Goal: Information Seeking & Learning: Check status

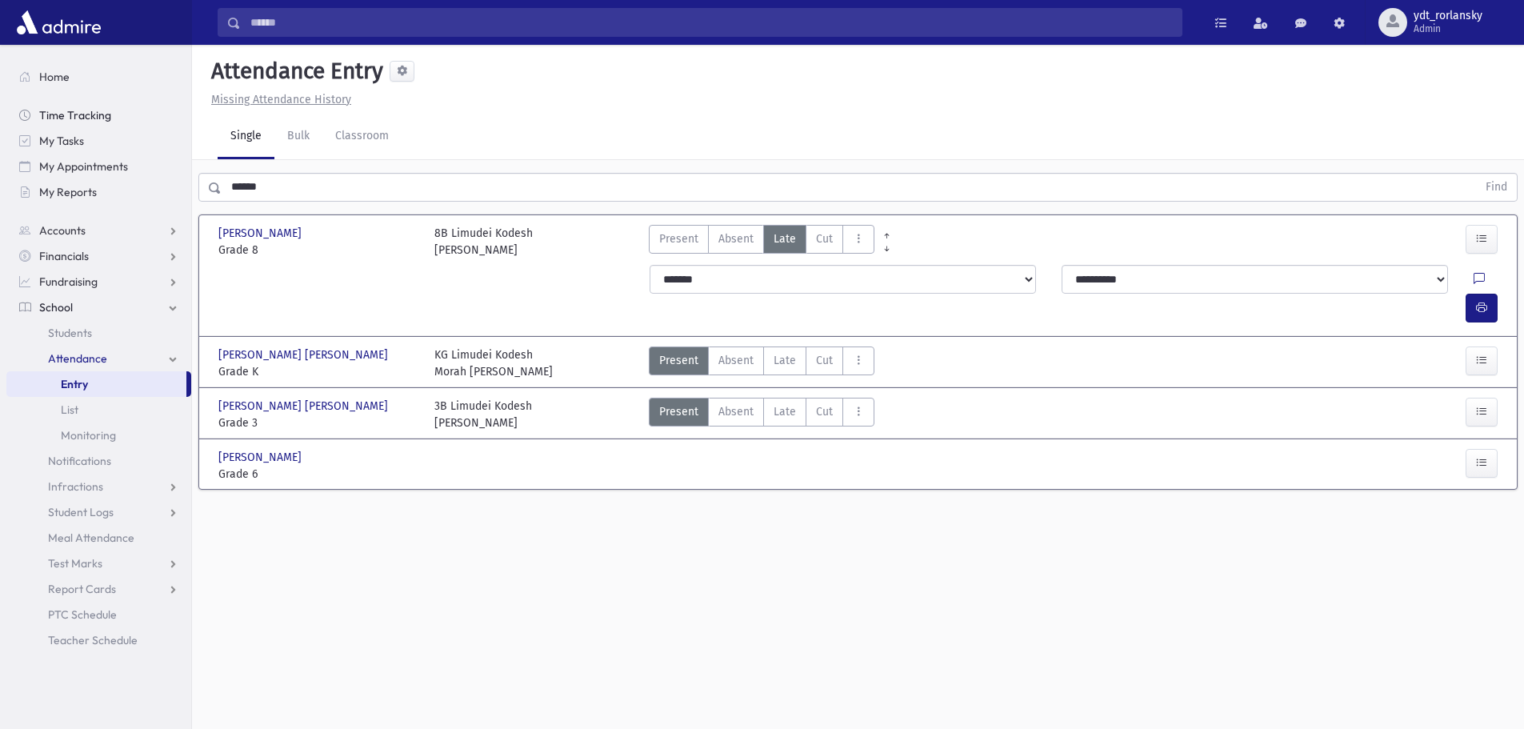
click at [61, 110] on span "Time Tracking" at bounding box center [75, 115] width 72 height 14
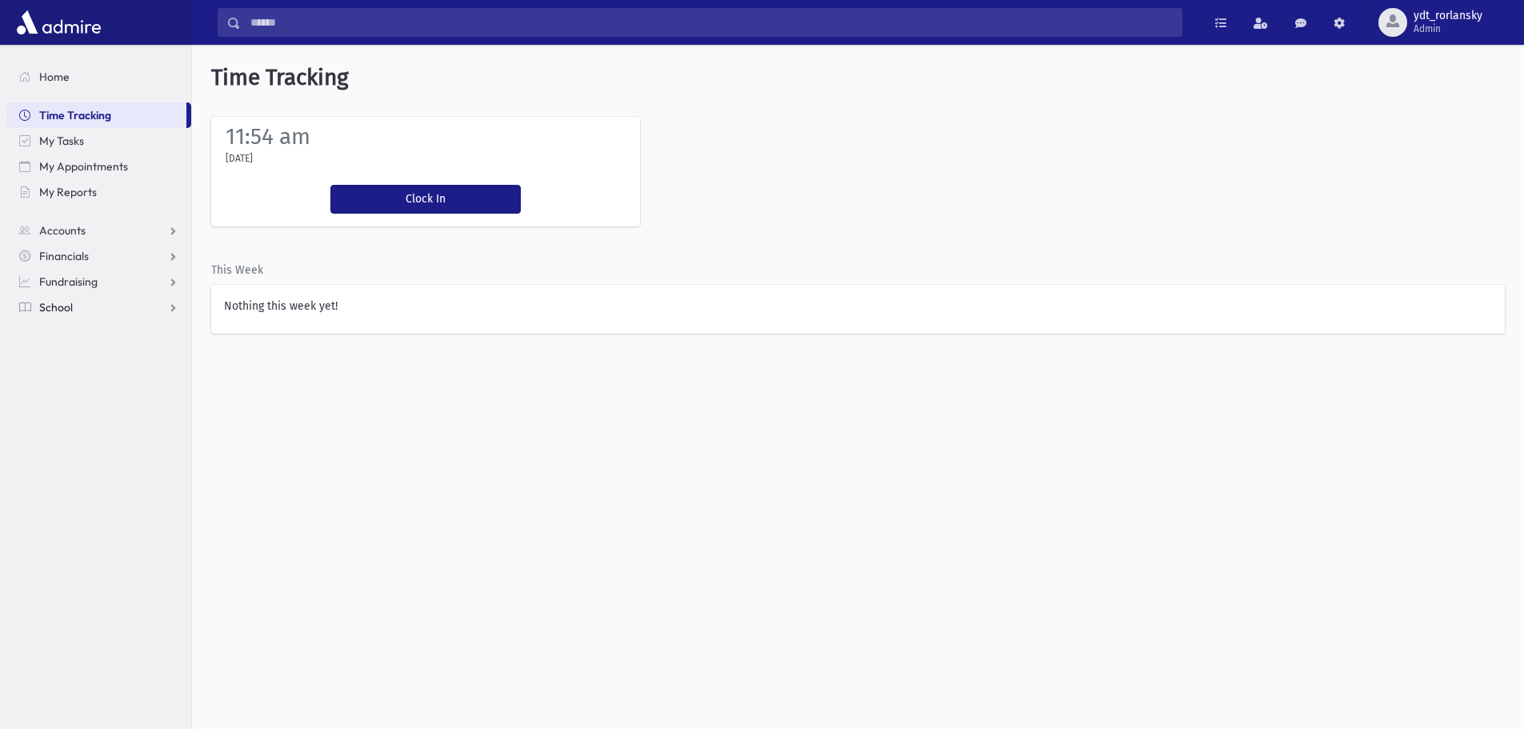
click at [63, 306] on span "School" at bounding box center [56, 307] width 34 height 14
click at [79, 360] on span "Attendance" at bounding box center [77, 358] width 59 height 14
click at [104, 632] on link "Teacher Schedule" at bounding box center [98, 640] width 185 height 26
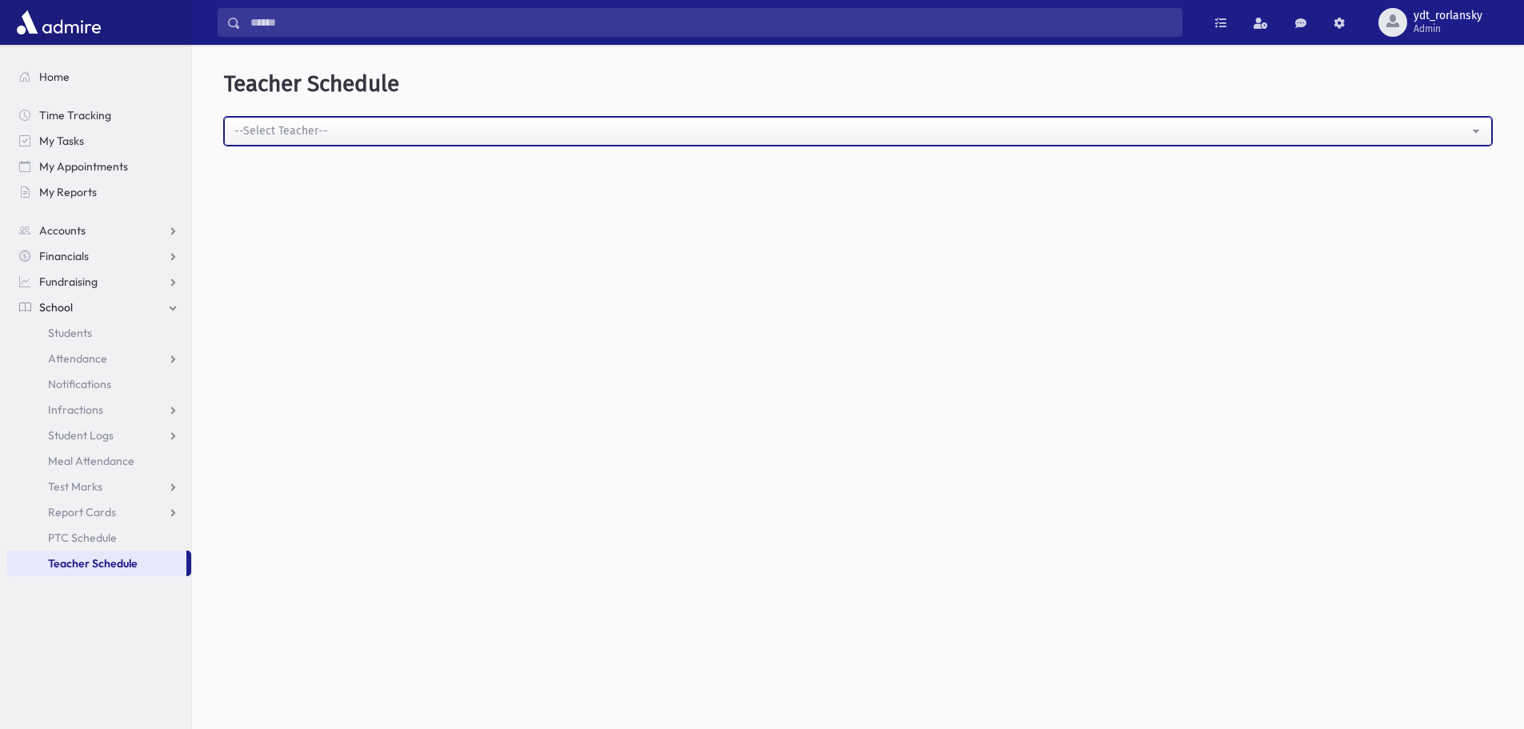
click at [311, 123] on div "--Select Teacher--" at bounding box center [851, 130] width 1235 height 17
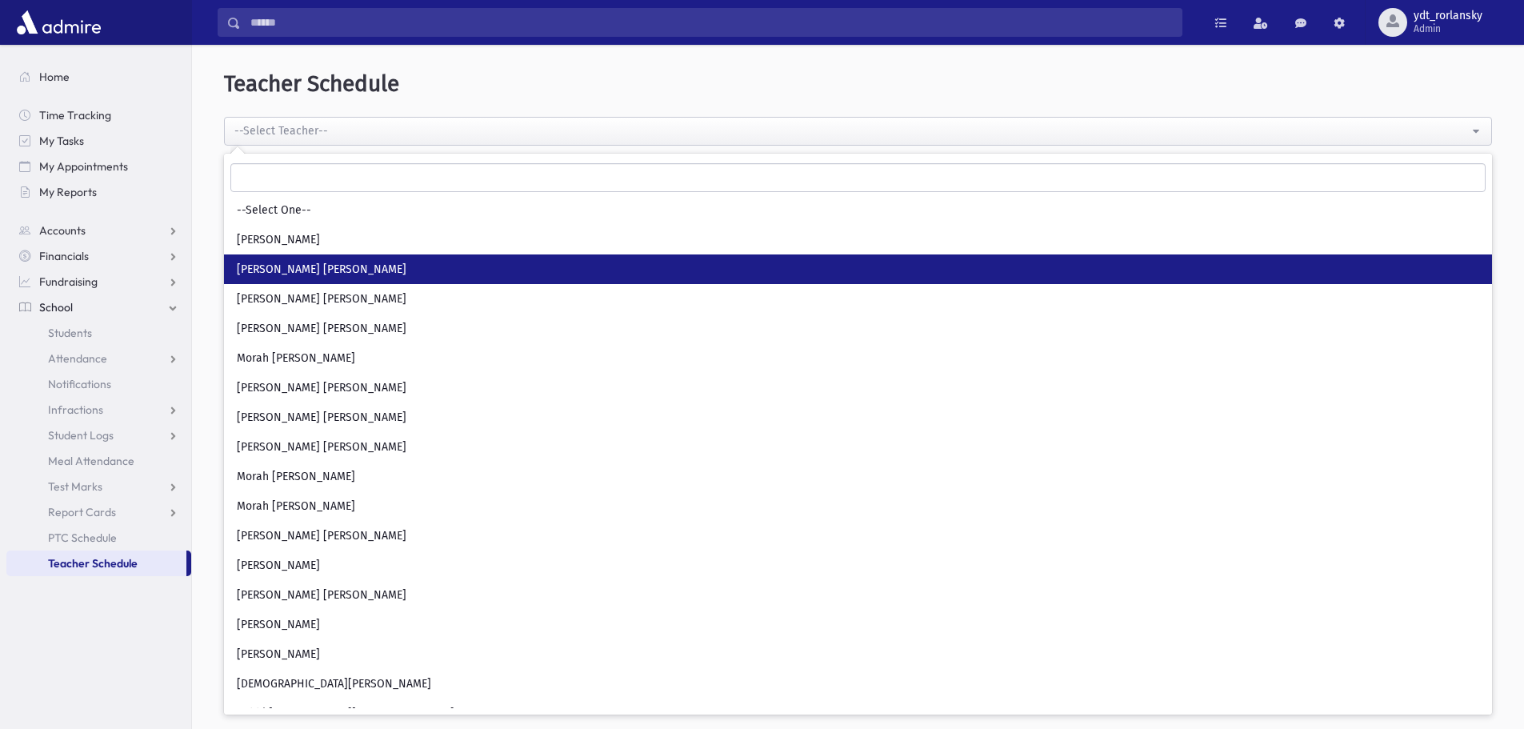
click at [346, 272] on span "[PERSON_NAME] [PERSON_NAME]" at bounding box center [322, 270] width 170 height 16
select select "***"
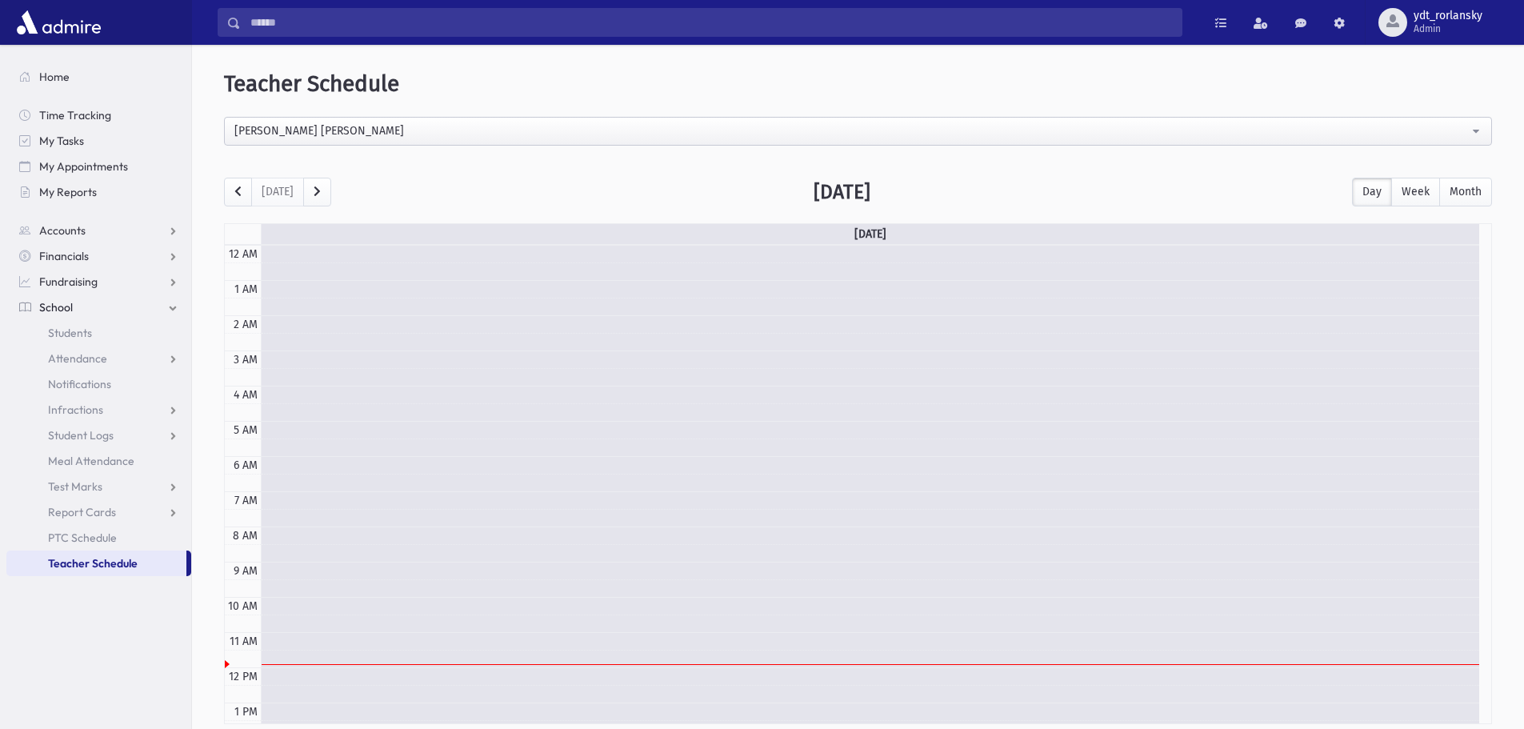
click at [120, 619] on section "Home Time Tracking My Tasks My Appointments My Reports Accounts Accounts Accoun…" at bounding box center [95, 387] width 191 height 684
click at [125, 655] on section "Home Time Tracking My Tasks My Appointments My Reports Accounts Accounts Accoun…" at bounding box center [95, 387] width 191 height 684
click at [70, 363] on span "Attendance" at bounding box center [77, 358] width 59 height 14
click at [77, 409] on span "List" at bounding box center [70, 410] width 18 height 14
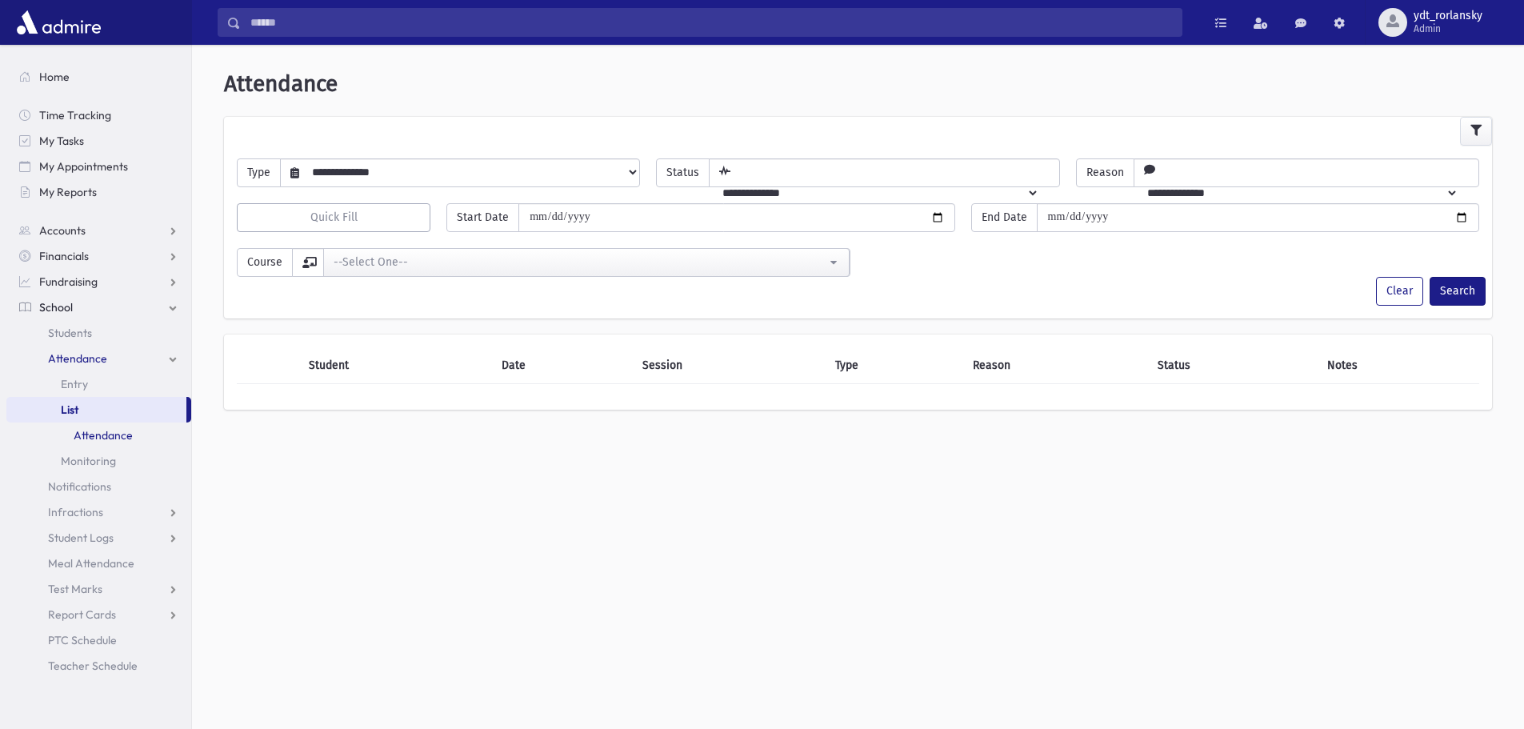
click at [84, 429] on link "Attendance" at bounding box center [98, 436] width 185 height 26
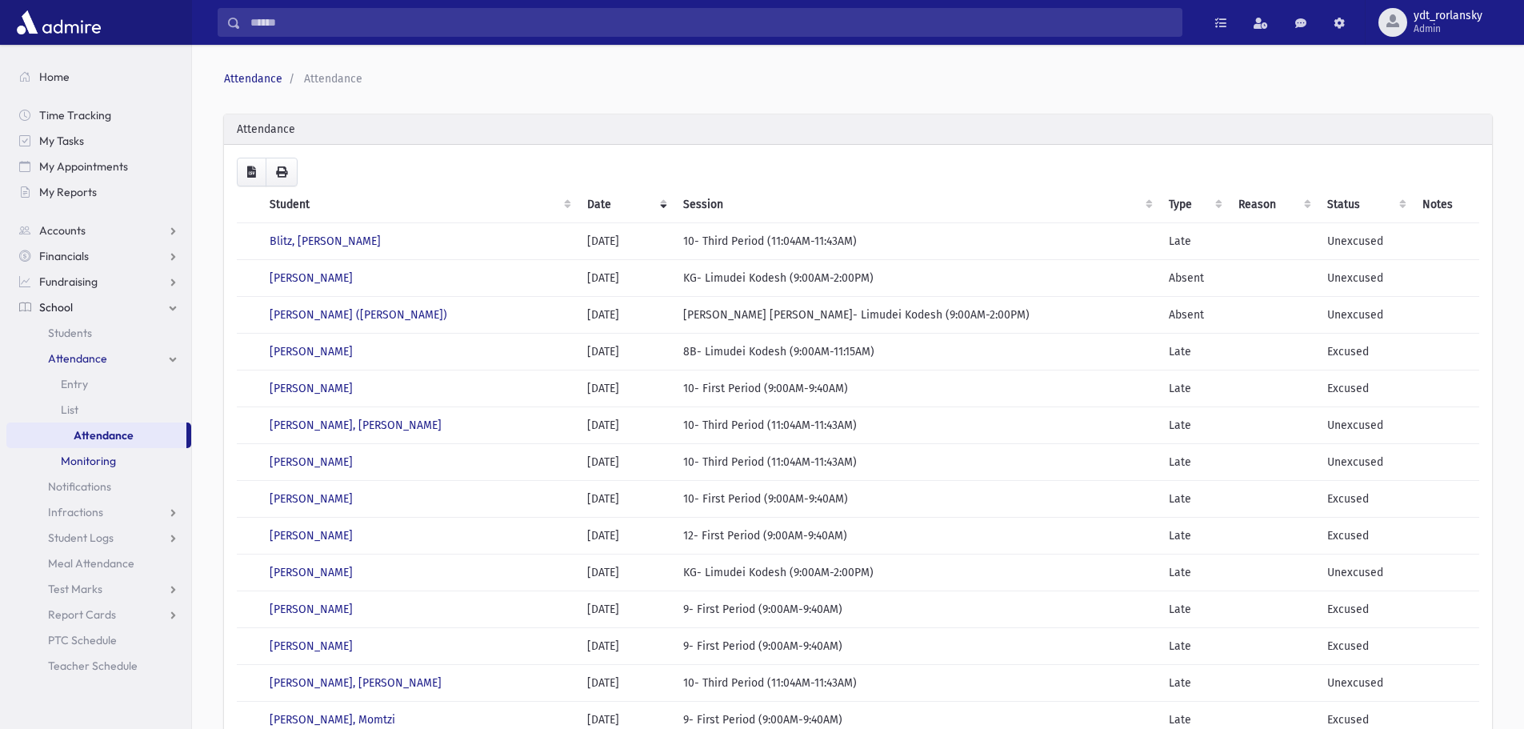
click at [74, 456] on span "Monitoring" at bounding box center [88, 461] width 55 height 14
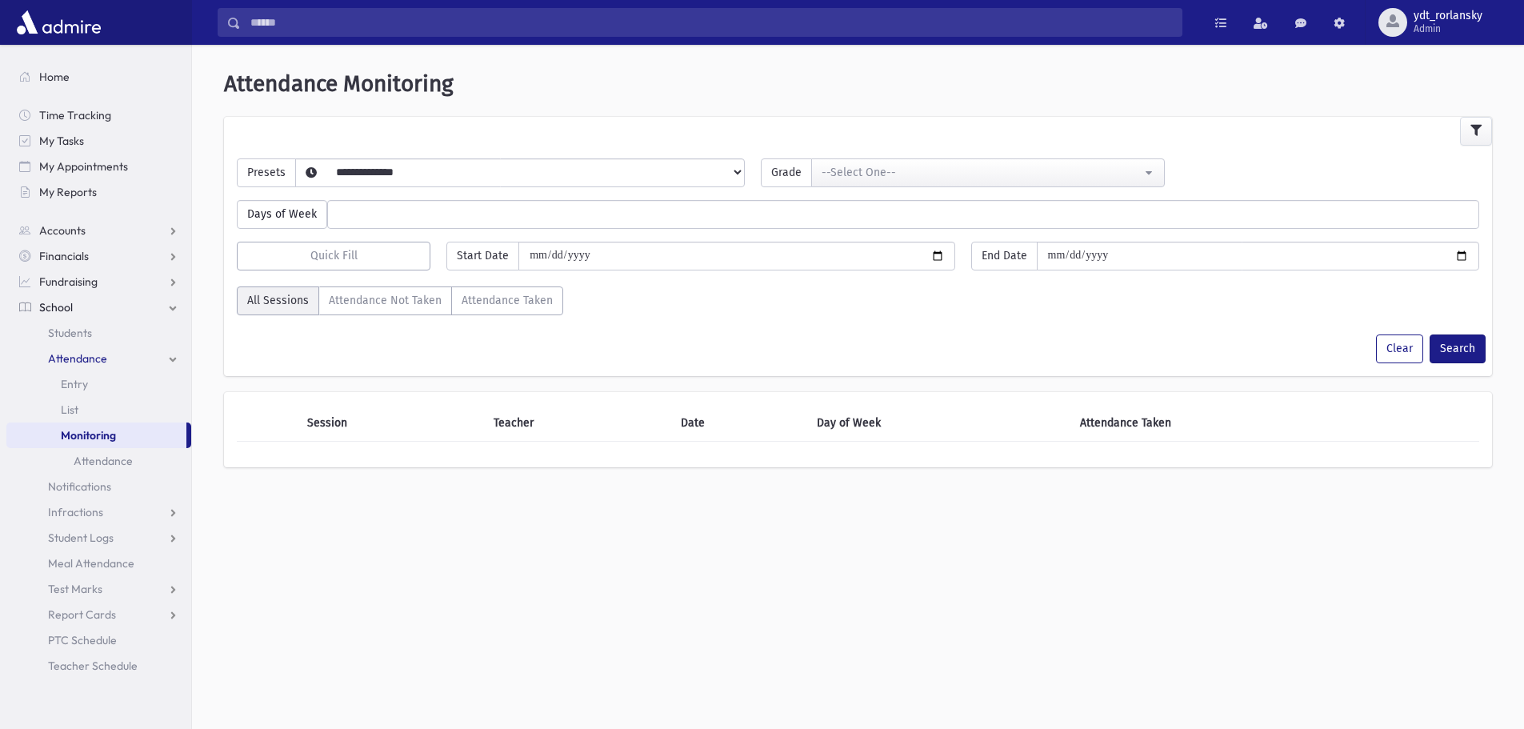
select select
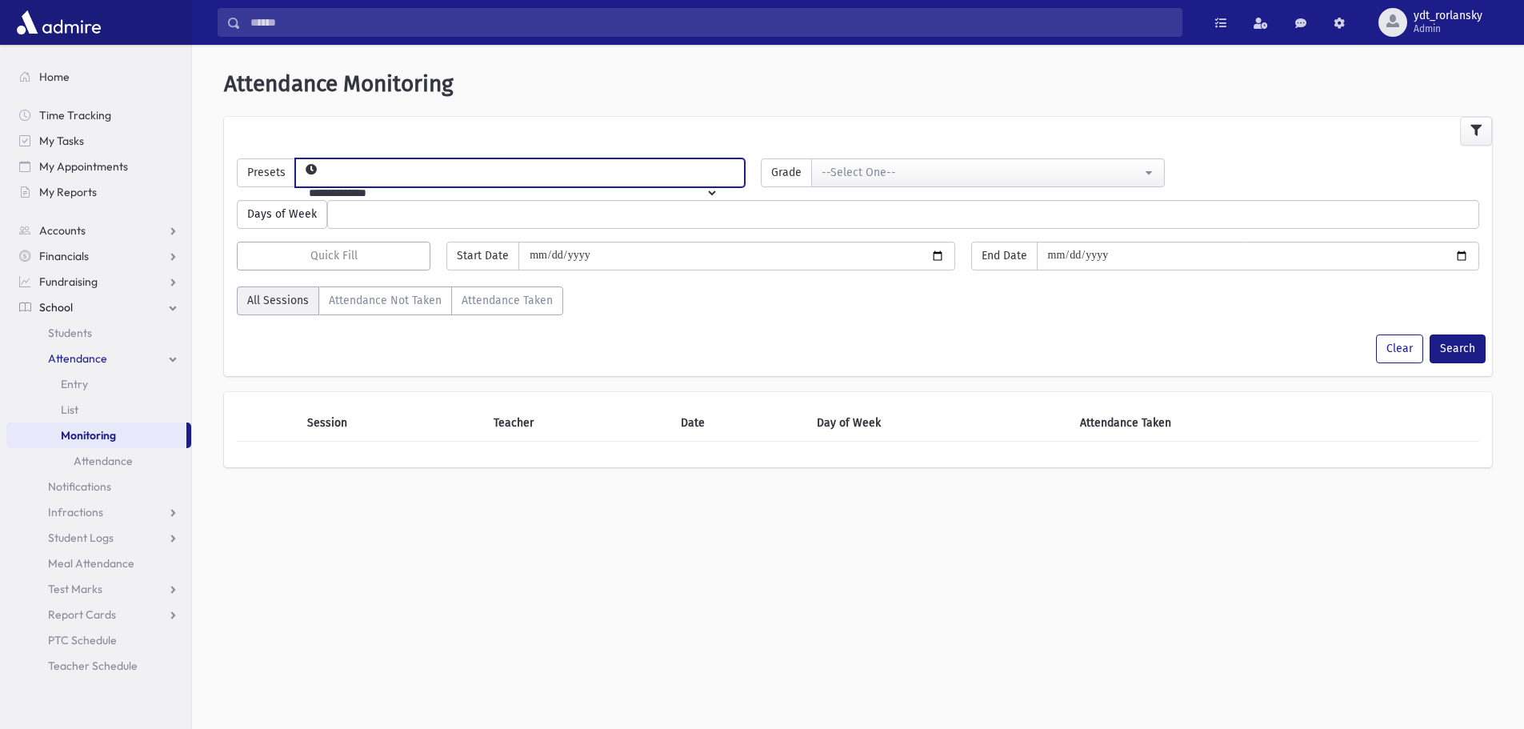
click at [719, 179] on select "**********" at bounding box center [507, 192] width 423 height 27
select select "*****"
click at [322, 179] on select "**********" at bounding box center [507, 192] width 423 height 27
click at [1450, 347] on button "Search" at bounding box center [1458, 348] width 56 height 29
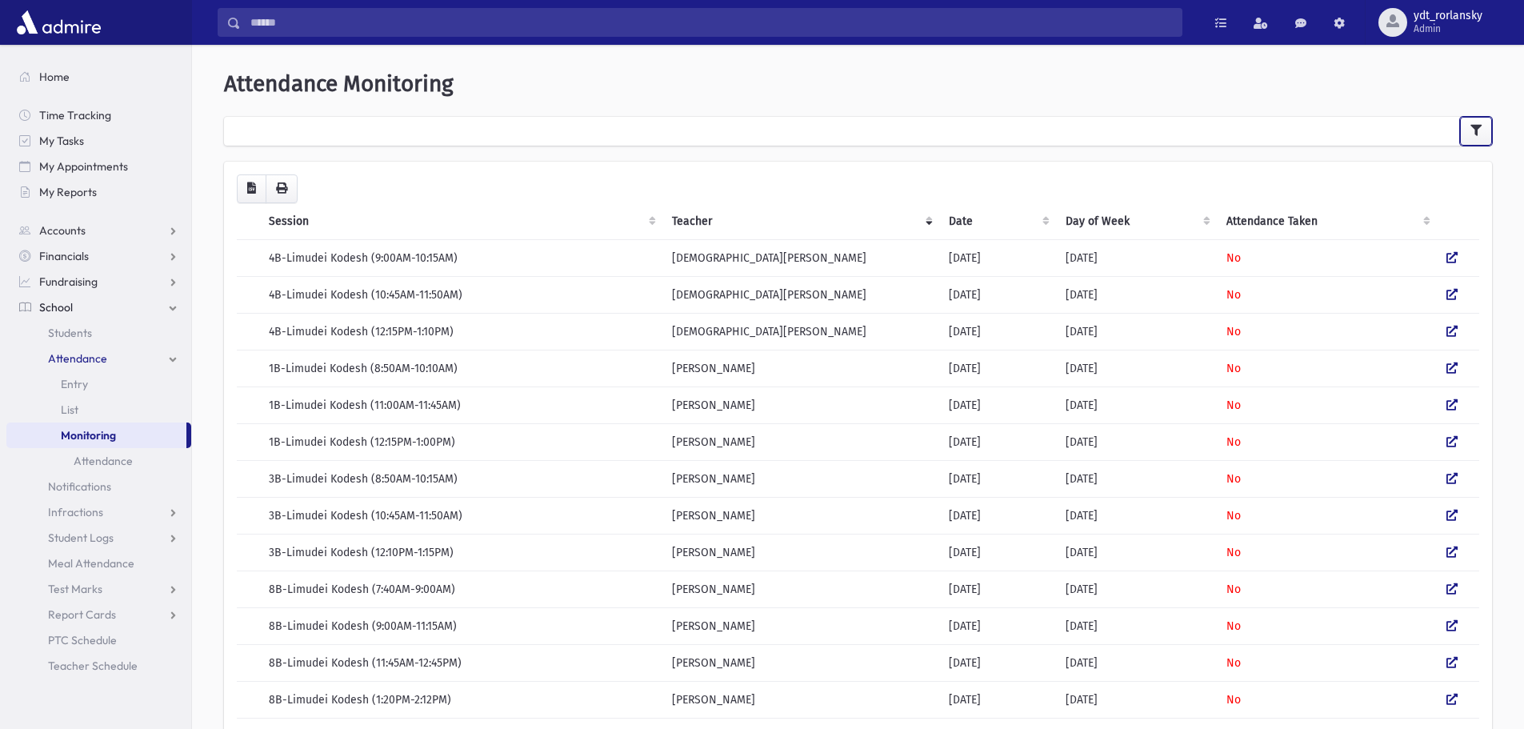
click at [1481, 130] on icon "button" at bounding box center [1476, 130] width 11 height 11
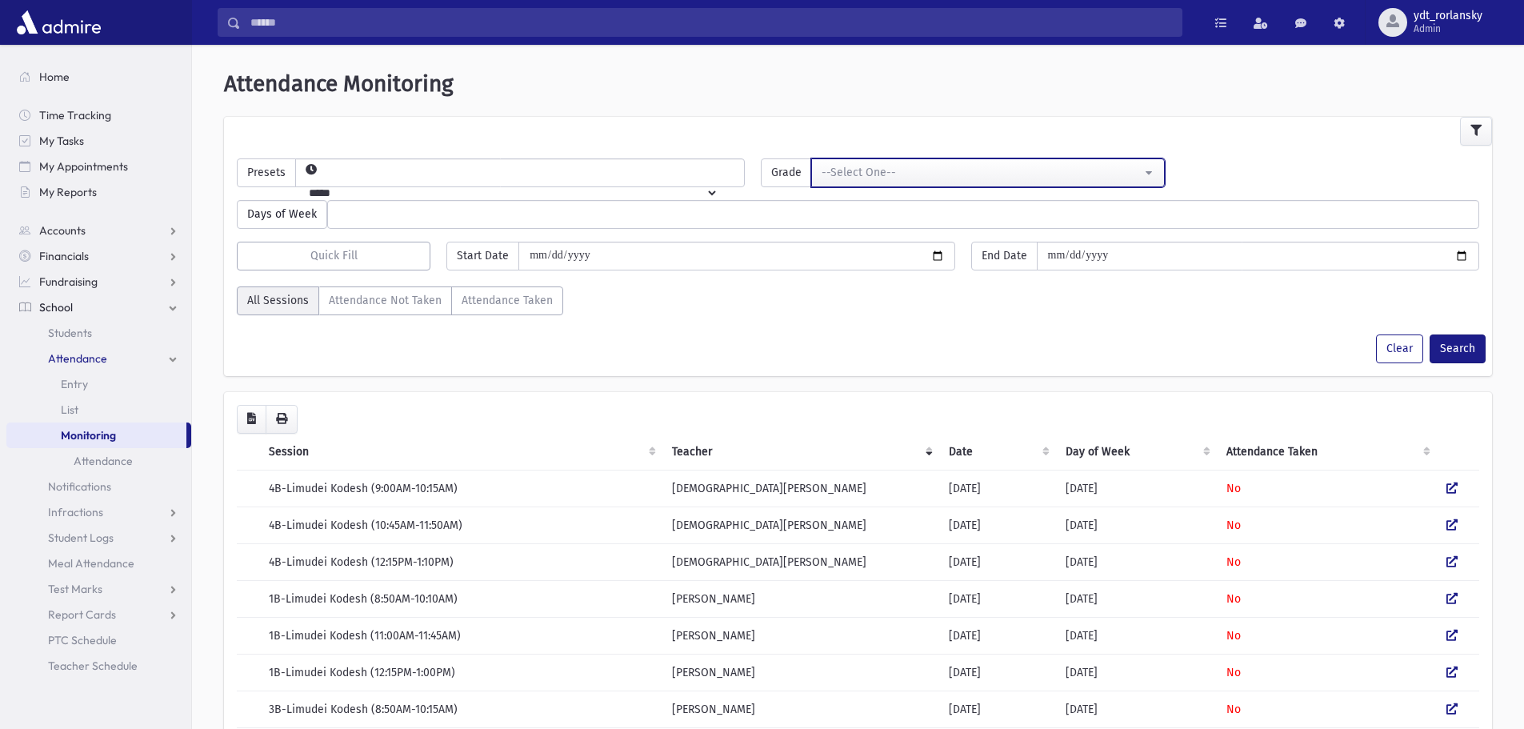
click at [1148, 170] on button "--Select One--" at bounding box center [987, 172] width 353 height 29
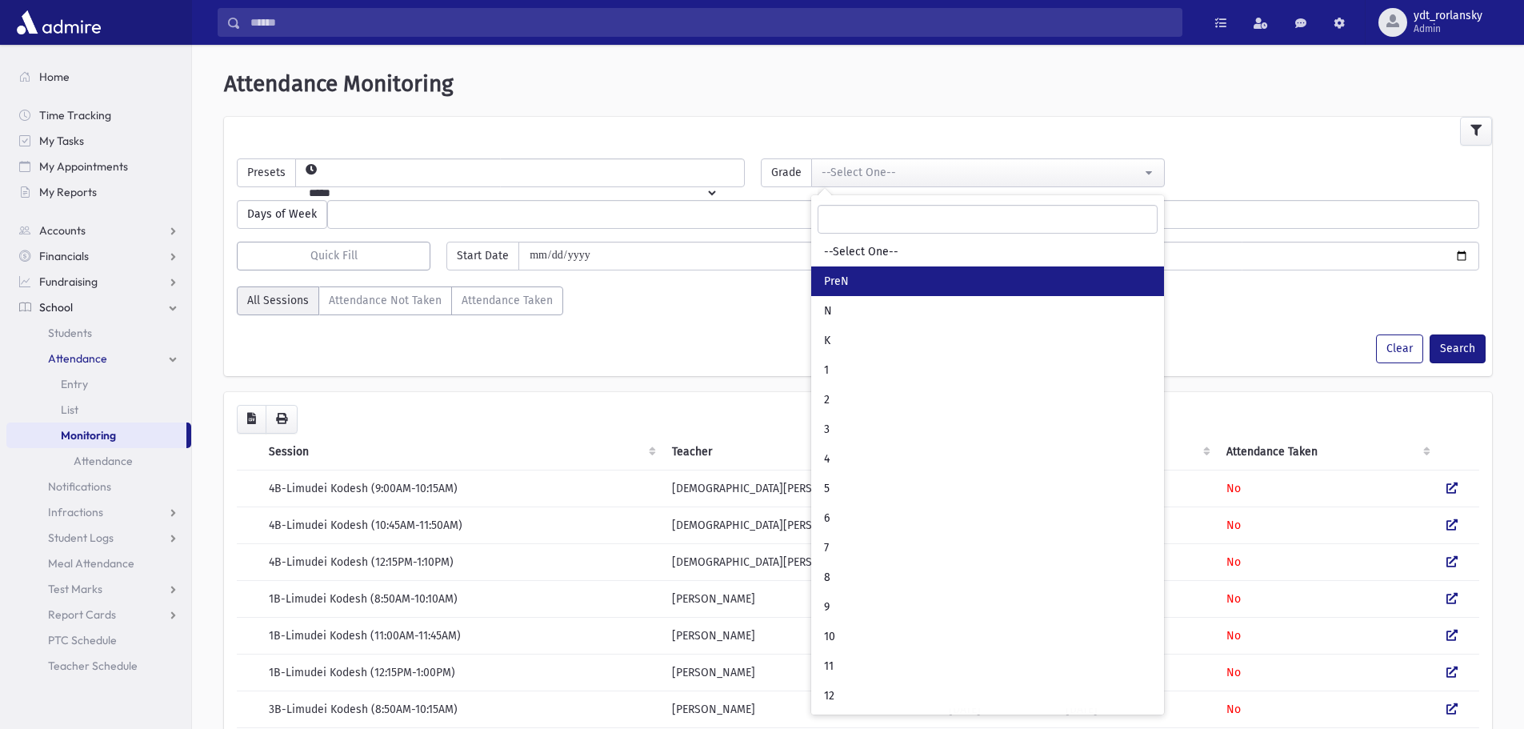
click at [943, 270] on link "PreN" at bounding box center [987, 281] width 353 height 30
select select "*"
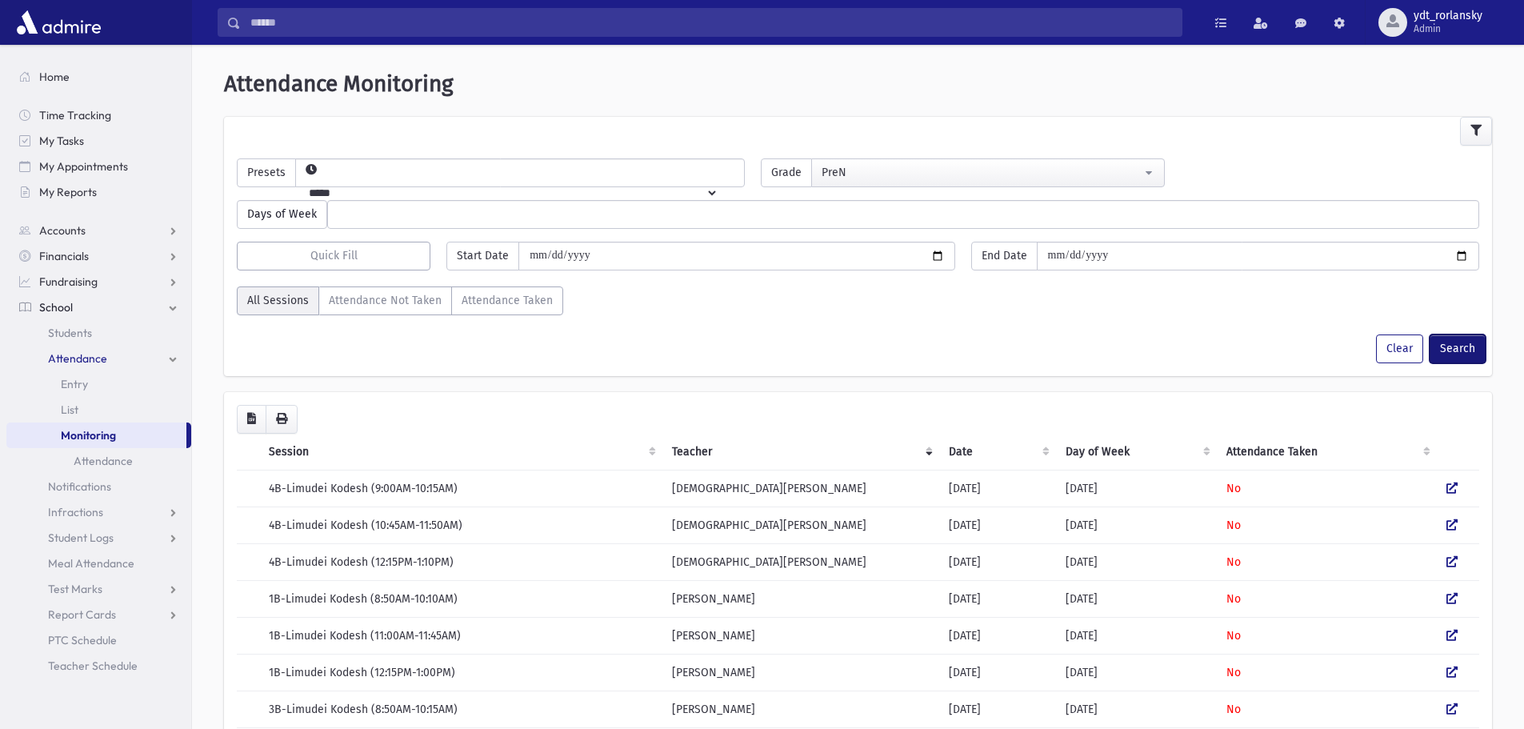
click at [1465, 347] on button "Search" at bounding box center [1458, 348] width 56 height 29
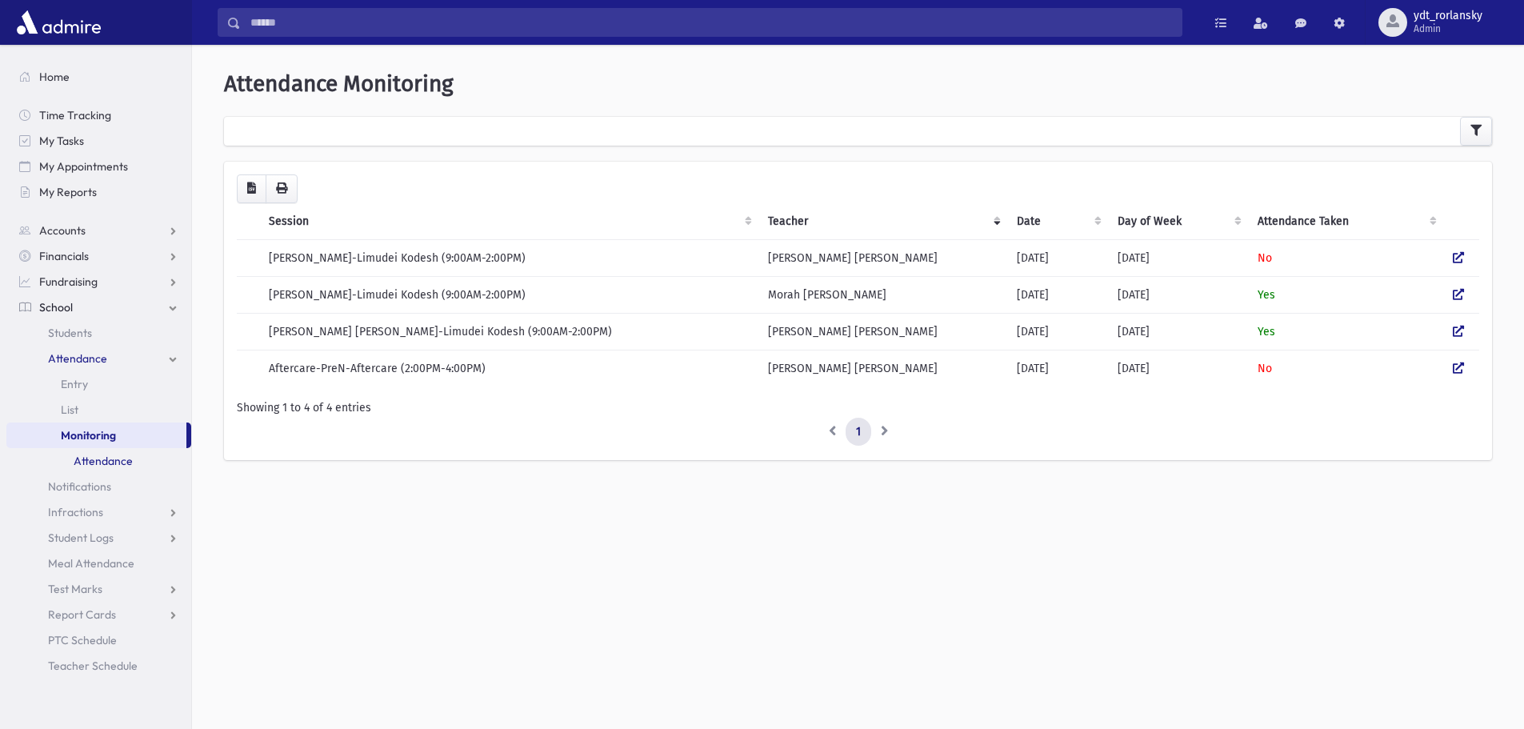
click at [123, 460] on link "Attendance" at bounding box center [98, 461] width 185 height 26
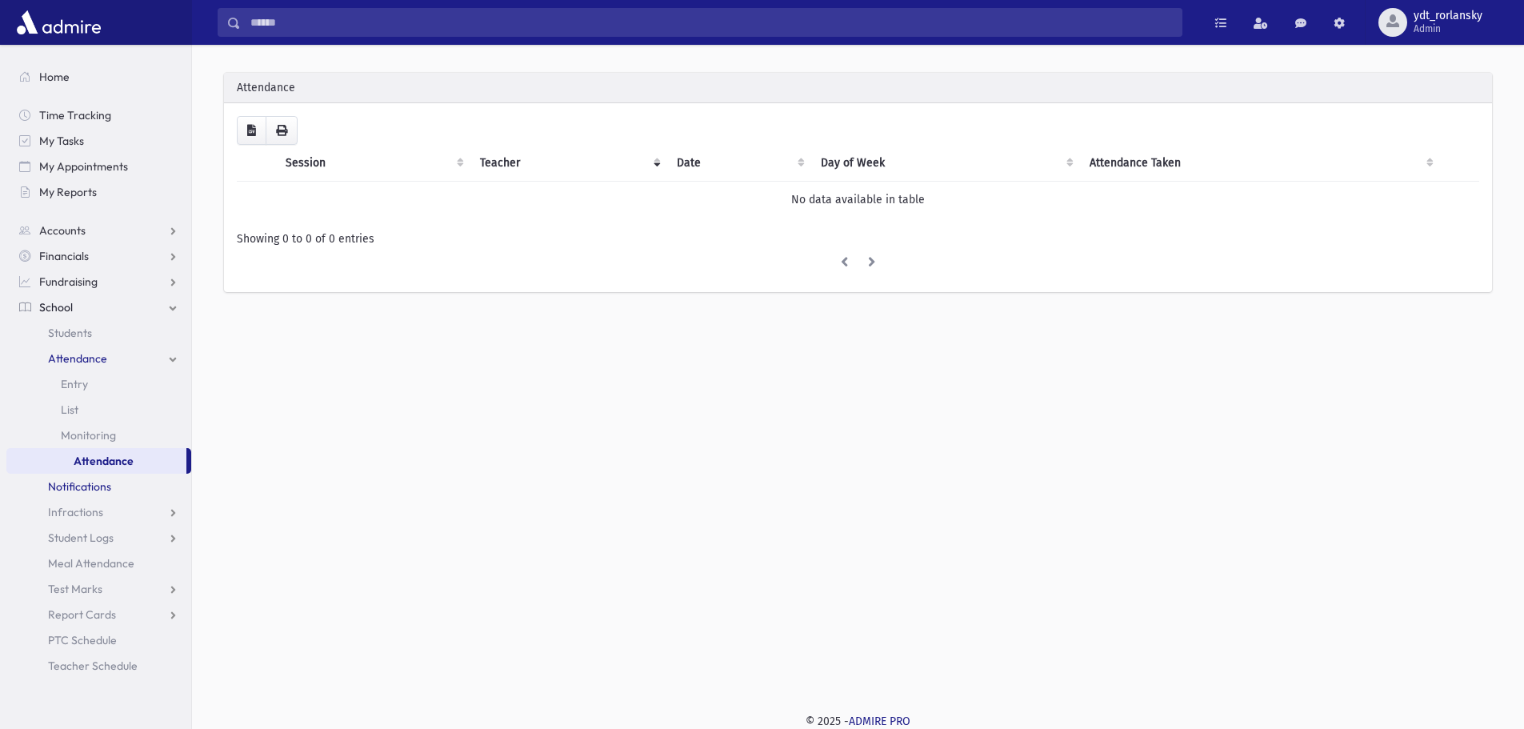
scroll to position [42, 0]
